Goal: Find specific page/section: Find specific page/section

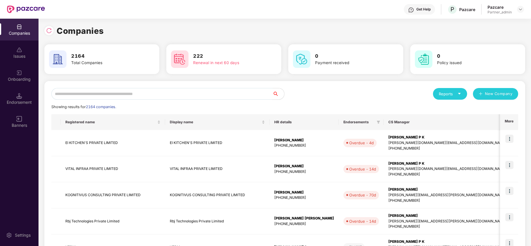
click at [122, 94] on input "text" at bounding box center [161, 94] width 221 height 12
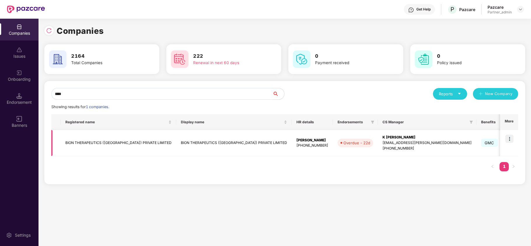
type input "****"
click at [96, 144] on td "BION THERAPEUTICS ([GEOGRAPHIC_DATA]) PRIVATE LIMITED" at bounding box center [118, 143] width 115 height 26
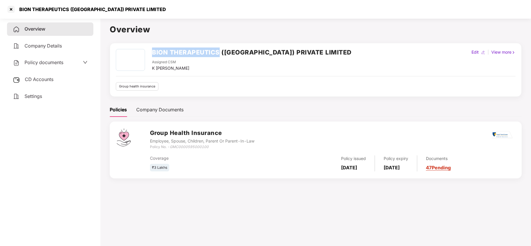
drag, startPoint x: 152, startPoint y: 53, endPoint x: 220, endPoint y: 57, distance: 67.8
click at [220, 57] on div "BION THERAPEUTICS ([GEOGRAPHIC_DATA]) PRIVATE LIMITED" at bounding box center [251, 54] width 199 height 10
copy h2 "BION THERAPEUTICS"
click at [45, 64] on span "Policy documents" at bounding box center [43, 62] width 39 height 6
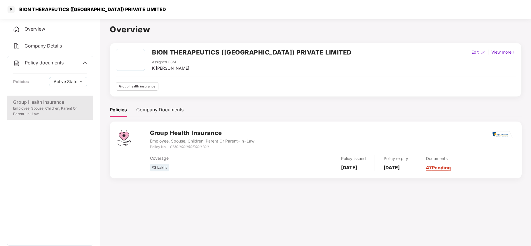
click at [49, 101] on div "Group Health Insurance" at bounding box center [50, 102] width 74 height 7
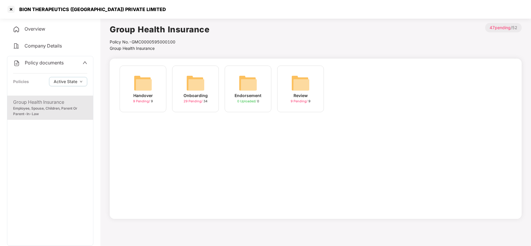
click at [206, 79] on div "Onboarding 29 Pending / 34" at bounding box center [195, 89] width 47 height 47
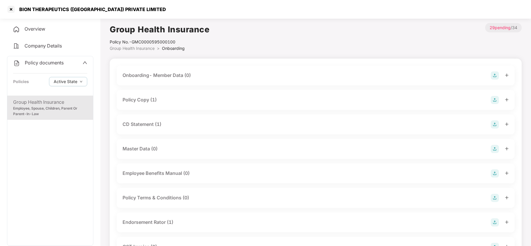
click at [169, 102] on div "Policy Copy (1)" at bounding box center [315, 100] width 386 height 8
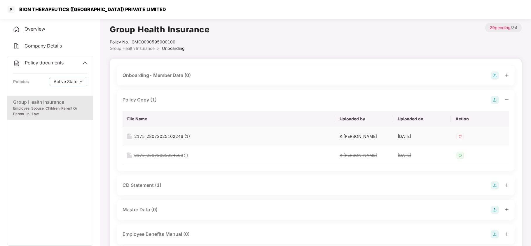
click at [163, 135] on div "2175_28072025102246 (1)" at bounding box center [162, 136] width 56 height 6
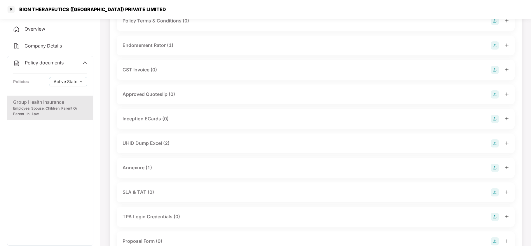
scroll to position [249, 0]
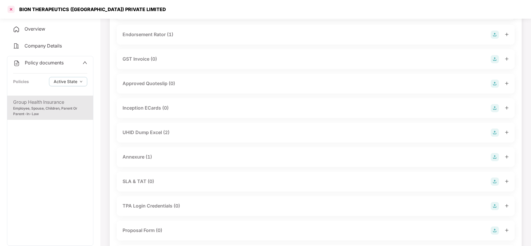
click at [10, 8] on div at bounding box center [10, 9] width 9 height 9
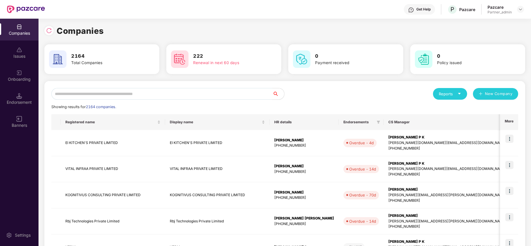
scroll to position [0, 0]
click at [113, 88] on input "text" at bounding box center [161, 94] width 221 height 12
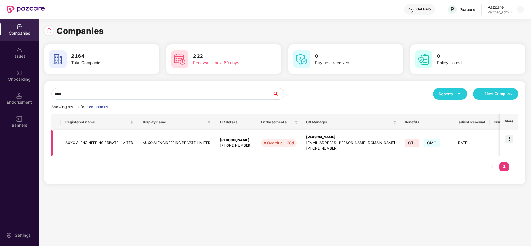
type input "****"
click at [510, 139] on img at bounding box center [509, 139] width 8 height 8
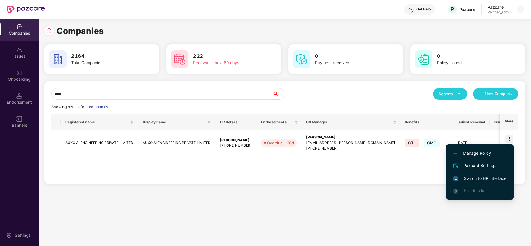
click at [466, 176] on span "Switch to HR interface" at bounding box center [479, 178] width 53 height 6
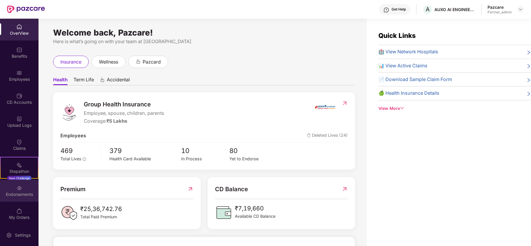
click at [6, 192] on div "Endorsements" at bounding box center [19, 195] width 38 height 6
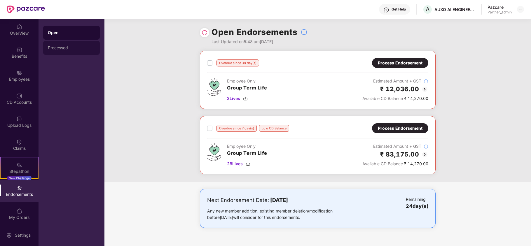
click at [67, 50] on div "Processed" at bounding box center [71, 47] width 47 height 5
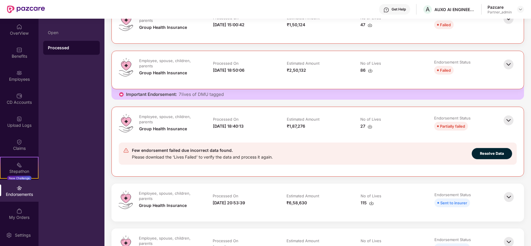
scroll to position [93, 0]
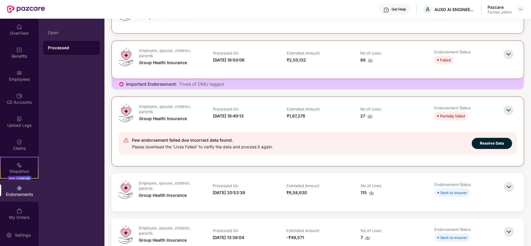
click at [506, 112] on img at bounding box center [508, 110] width 13 height 13
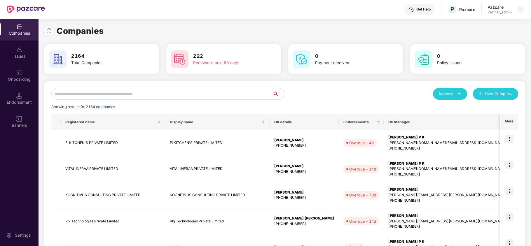
click at [19, 91] on div "Endorsement" at bounding box center [19, 99] width 38 height 22
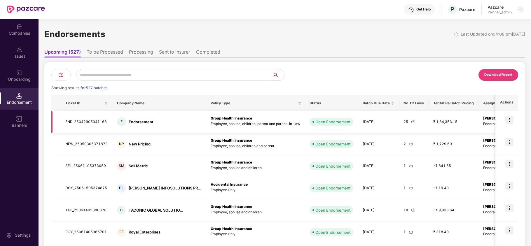
scroll to position [0, 132]
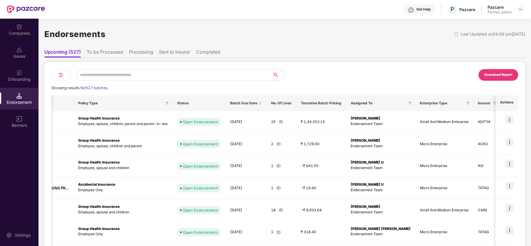
click at [59, 73] on img at bounding box center [60, 74] width 7 height 7
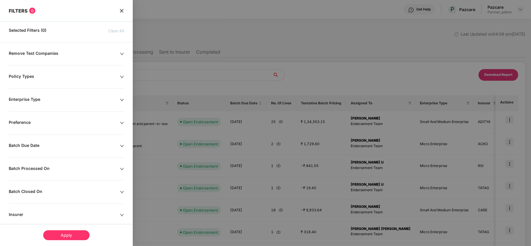
scroll to position [83, 0]
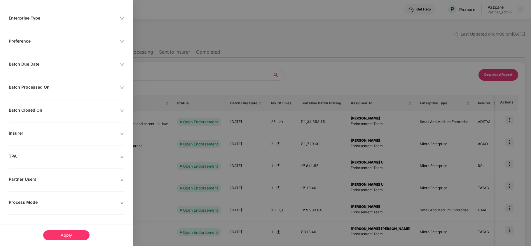
click at [50, 198] on div "Remove Test Companies Policy Types Enterprise Type Preference Batch Due Date Ba…" at bounding box center [66, 107] width 133 height 277
click at [57, 200] on div "Process Mode" at bounding box center [64, 203] width 111 height 6
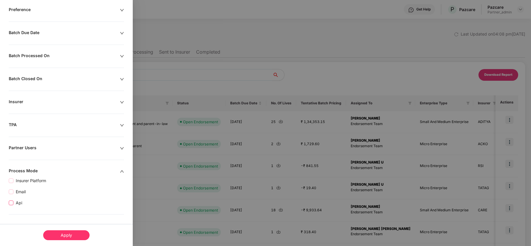
click at [13, 202] on span "Api" at bounding box center [18, 203] width 11 height 6
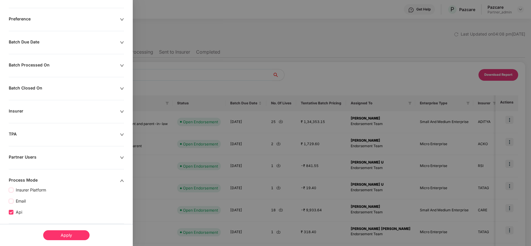
scroll to position [127, 0]
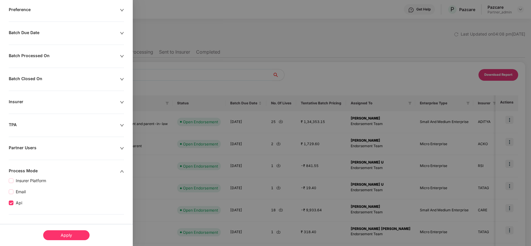
click at [56, 237] on div "Apply" at bounding box center [66, 235] width 46 height 10
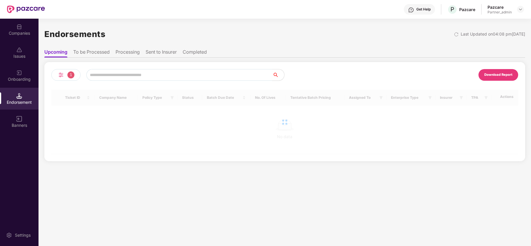
scroll to position [0, 0]
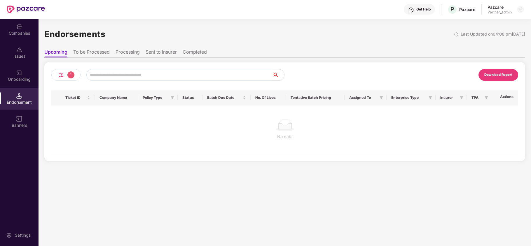
click at [88, 52] on li "To be Processed" at bounding box center [91, 53] width 36 height 8
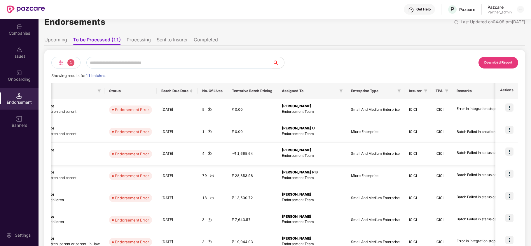
scroll to position [0, 208]
drag, startPoint x: 433, startPoint y: 157, endPoint x: 452, endPoint y: 75, distance: 84.5
click at [452, 75] on div "Showing results for 11 batches." at bounding box center [284, 76] width 466 height 6
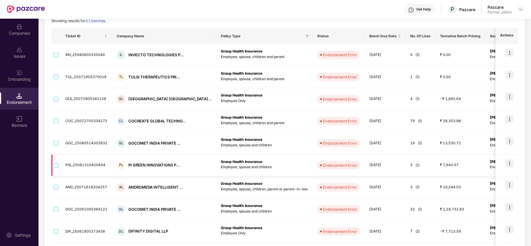
scroll to position [66, 0]
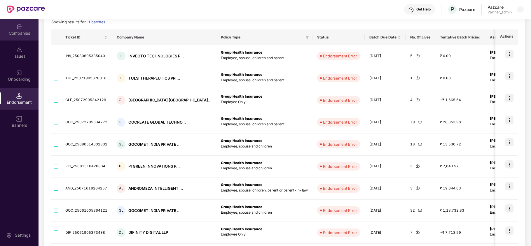
click at [17, 24] on img at bounding box center [19, 27] width 6 height 6
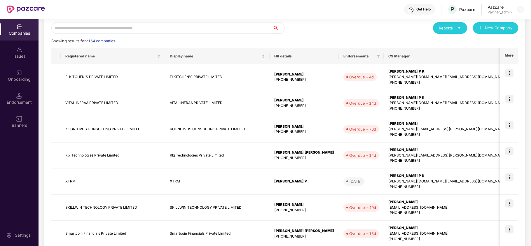
scroll to position [0, 0]
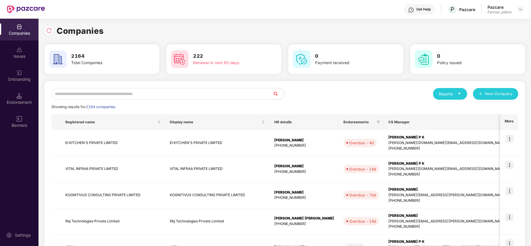
click at [447, 94] on div "Reports" at bounding box center [450, 94] width 22 height 6
click at [446, 109] on div "Companies" at bounding box center [446, 109] width 21 height 6
